Goal: Communication & Community: Connect with others

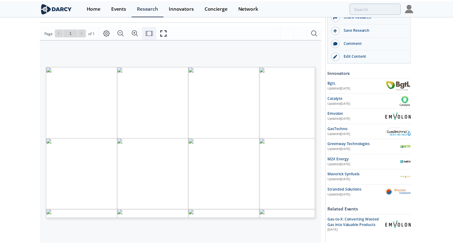
scroll to position [72, 0]
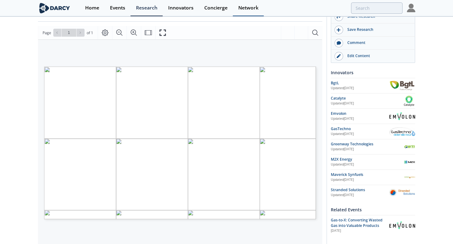
click at [254, 10] on div "Network" at bounding box center [248, 8] width 20 height 5
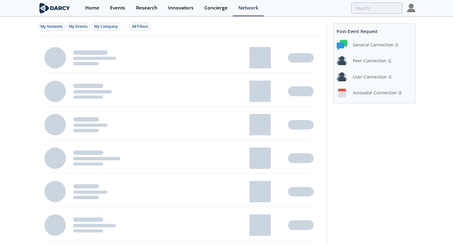
click at [373, 91] on div "Innovator Connection" at bounding box center [375, 93] width 44 height 6
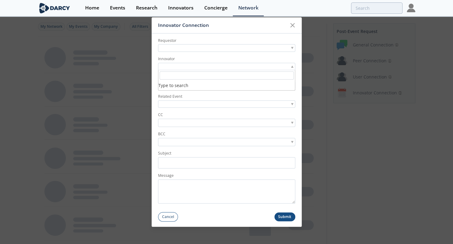
click at [203, 64] on div at bounding box center [226, 67] width 137 height 8
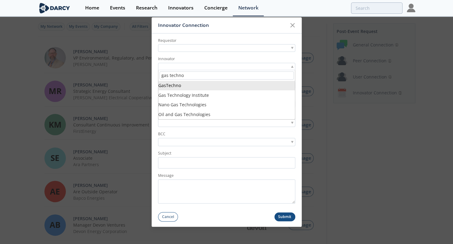
type input "gas techno"
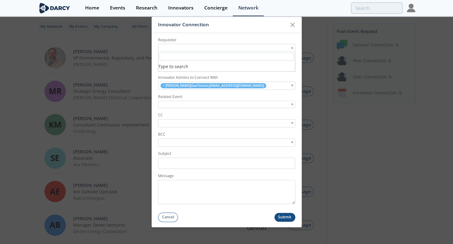
click at [199, 48] on div at bounding box center [226, 48] width 137 height 8
type input "chris trachier"
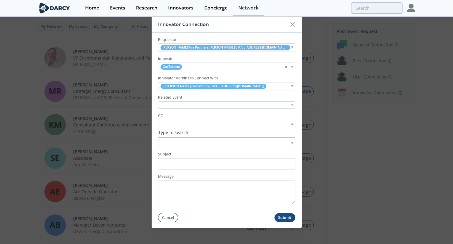
click at [173, 122] on input "search" at bounding box center [180, 124] width 42 height 6
type input "shaan eckstein"
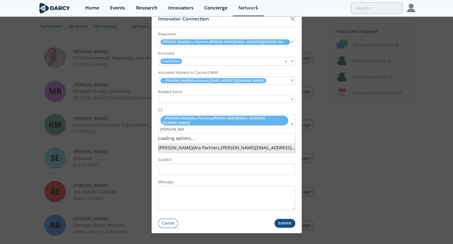
type input "hannah zhao"
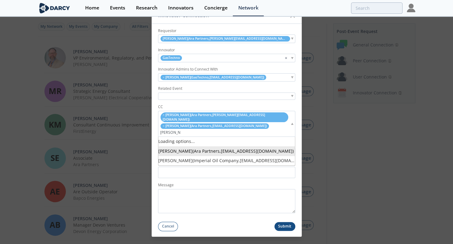
type input "camila behar"
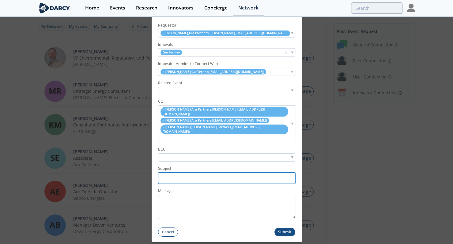
click at [171, 173] on input "Subject" at bounding box center [226, 178] width 137 height 11
click at [171, 147] on label "BCC" at bounding box center [226, 150] width 137 height 6
click at [167, 173] on input "Subject" at bounding box center [226, 178] width 137 height 11
paste input "ARA Partners <> GasTechno | Darcy-facilitated Introduction"
type input "ARA Partners <> GasTechno | Darcy-facilitated Introduction"
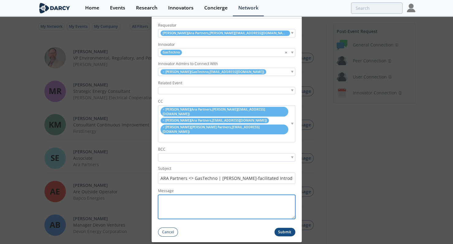
paste textarea "Hi Walter, I am emailing today to introduce you to Chris Trachier (Vice Preside…"
type textarea "Hi Walter, I am emailing today to introduce you to Chris Trachier (Vice Preside…"
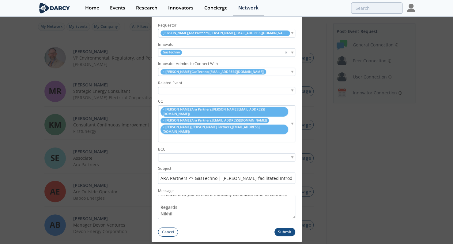
click at [285, 228] on button "Submit" at bounding box center [284, 232] width 21 height 9
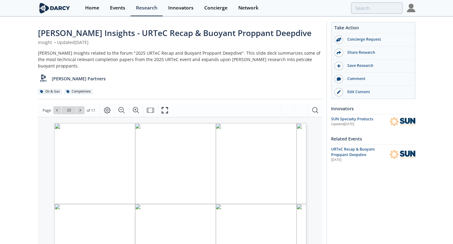
scroll to position [1, 0]
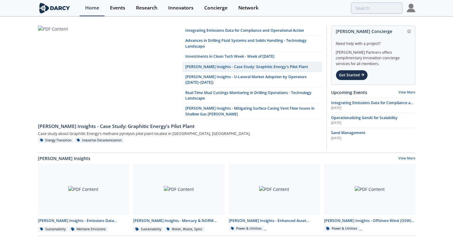
click at [126, 8] on link "Events" at bounding box center [117, 8] width 26 height 16
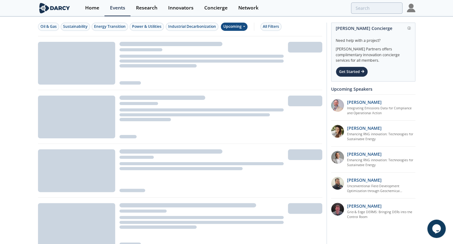
click at [230, 25] on div "Upcoming" at bounding box center [234, 27] width 27 height 8
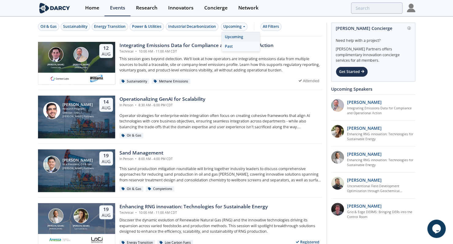
click at [246, 49] on div "Past" at bounding box center [241, 47] width 38 height 10
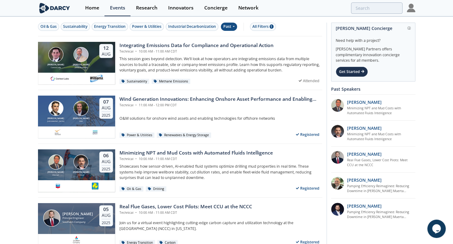
click at [202, 170] on p "Showcases how sensor-driven, AI-enabled fluid systems optimize drilling mud pro…" at bounding box center [220, 172] width 203 height 17
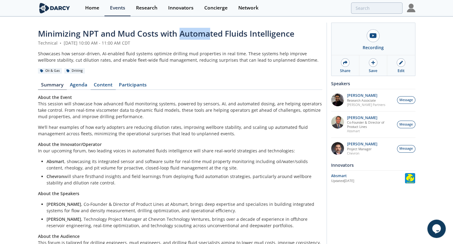
click at [108, 86] on link "Content" at bounding box center [103, 86] width 25 height 7
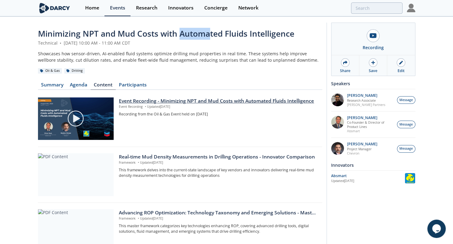
click at [192, 101] on div "Event Recording - Minimizing NPT and Mud Costs with Automated Fluids Intelligen…" at bounding box center [218, 101] width 199 height 7
click at [230, 103] on div "Event Recording - Minimizing NPT and Mud Costs with Automated Fluids Intelligen…" at bounding box center [218, 101] width 199 height 7
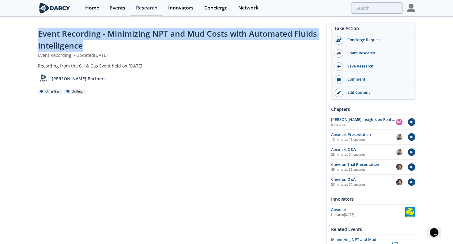
drag, startPoint x: 36, startPoint y: 33, endPoint x: 99, endPoint y: 43, distance: 63.5
click at [99, 43] on div "Event Recording - Minimizing NPT and Mud Costs with Automated Fluids Intelligen…" at bounding box center [226, 215] width 453 height 396
copy span "Event Recording - Minimizing NPT and Mud Costs with Automated Fluids Intelligen…"
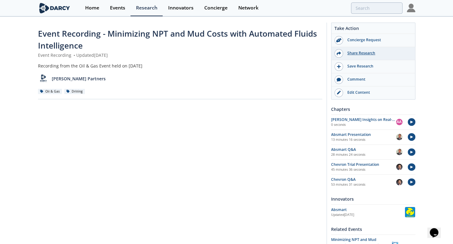
click at [354, 50] on div "Share Research" at bounding box center [377, 53] width 69 height 6
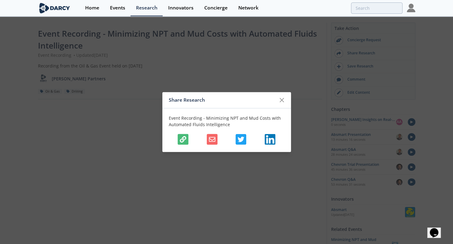
click at [181, 134] on button "button" at bounding box center [182, 139] width 11 height 11
click at [184, 142] on icon "button" at bounding box center [183, 139] width 6 height 6
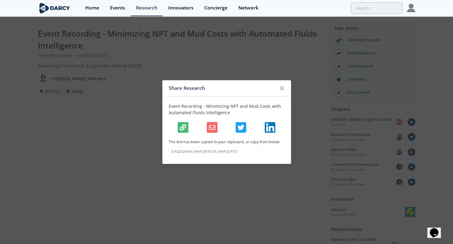
click at [201, 153] on p "[URL][DOMAIN_NAME][PERSON_NAME][DATE]" at bounding box center [226, 152] width 111 height 5
copy body "[URL][DOMAIN_NAME][PERSON_NAME][DATE]"
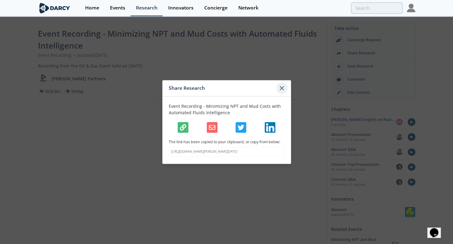
click at [281, 86] on icon at bounding box center [282, 88] width 4 height 4
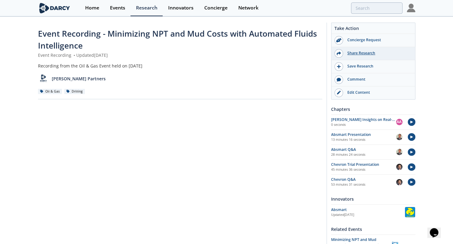
click at [357, 53] on div "Share Research" at bounding box center [377, 53] width 69 height 6
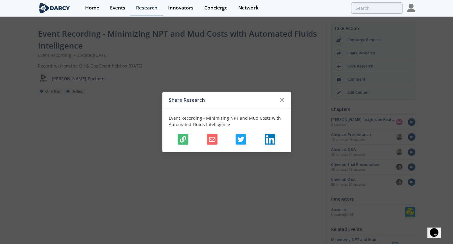
click at [182, 145] on div "Event Recording - Minimizing NPT and Mud Costs with Automated Fluids Intelligen…" at bounding box center [226, 130] width 129 height 44
click at [182, 141] on icon "button" at bounding box center [183, 139] width 6 height 6
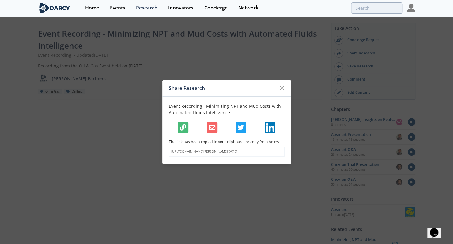
click at [190, 155] on p "[URL][DOMAIN_NAME][PERSON_NAME][DATE]" at bounding box center [226, 152] width 111 height 5
copy body "[URL][DOMAIN_NAME][PERSON_NAME][DATE]"
click at [280, 86] on icon at bounding box center [282, 88] width 4 height 4
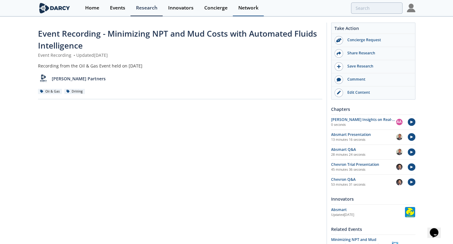
click at [251, 8] on div "Network" at bounding box center [248, 8] width 20 height 5
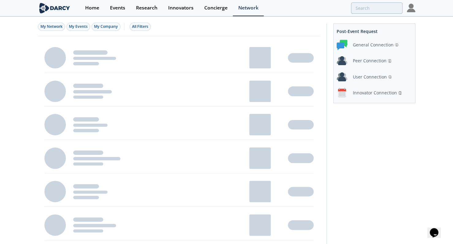
click at [380, 92] on div "Innovator Connection" at bounding box center [375, 93] width 44 height 6
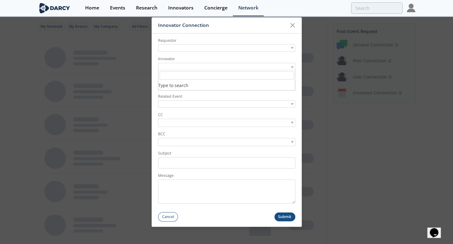
click at [212, 67] on div at bounding box center [226, 67] width 137 height 8
type input "gas techno"
